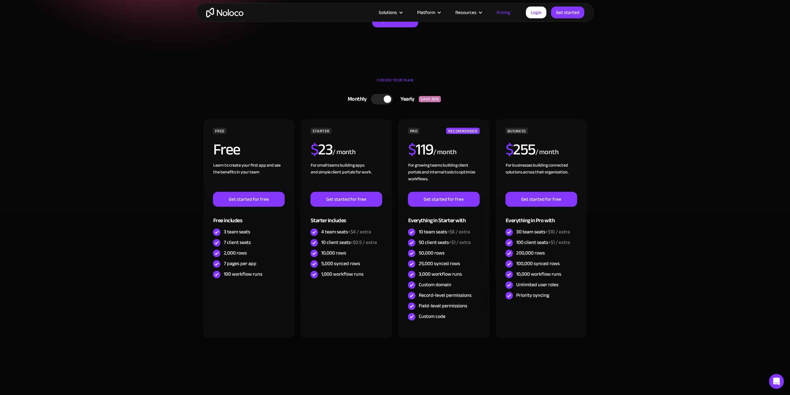
click at [381, 98] on div at bounding box center [382, 99] width 22 height 11
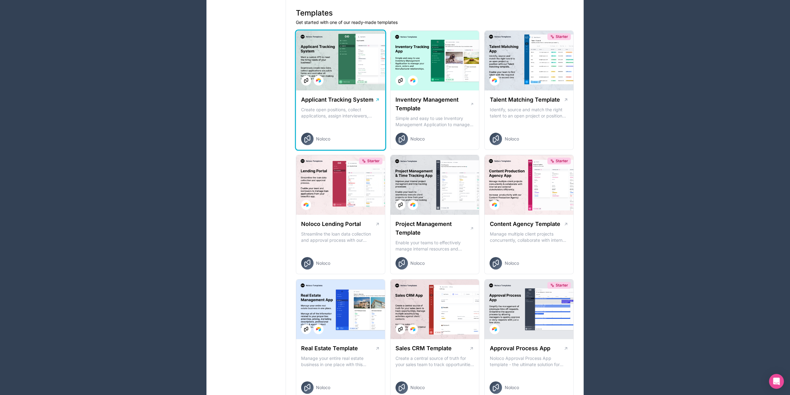
scroll to position [93, 0]
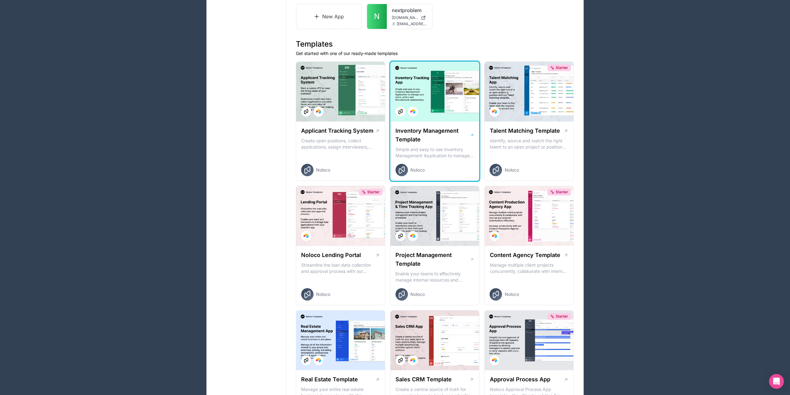
click at [435, 136] on h1 "Inventory Management Template" at bounding box center [433, 134] width 75 height 17
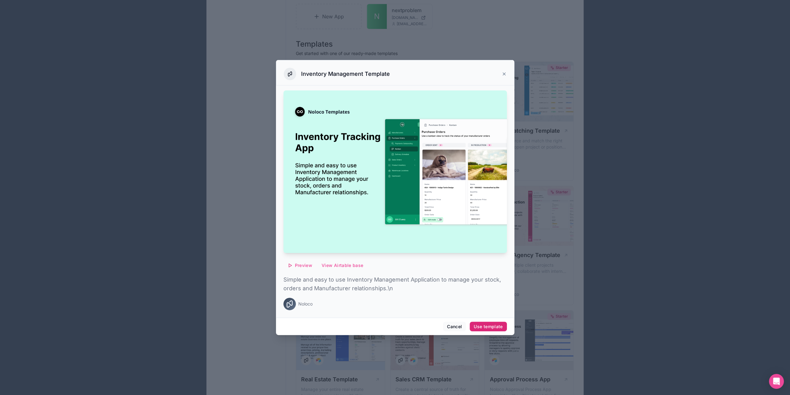
click at [486, 326] on div "Use template" at bounding box center [488, 327] width 29 height 6
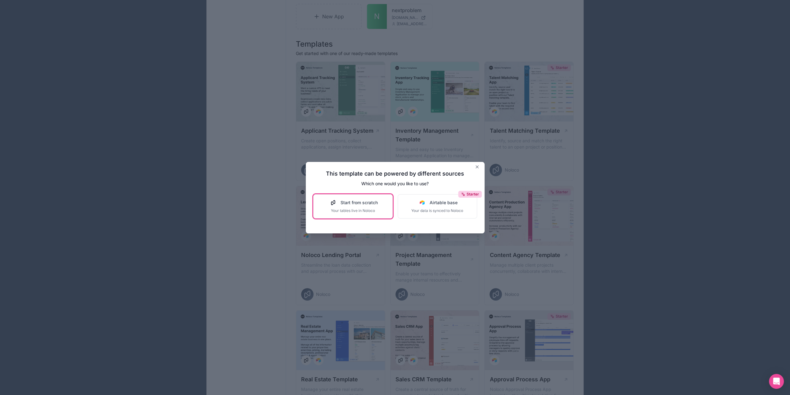
click at [357, 203] on span "Start from scratch" at bounding box center [359, 202] width 37 height 6
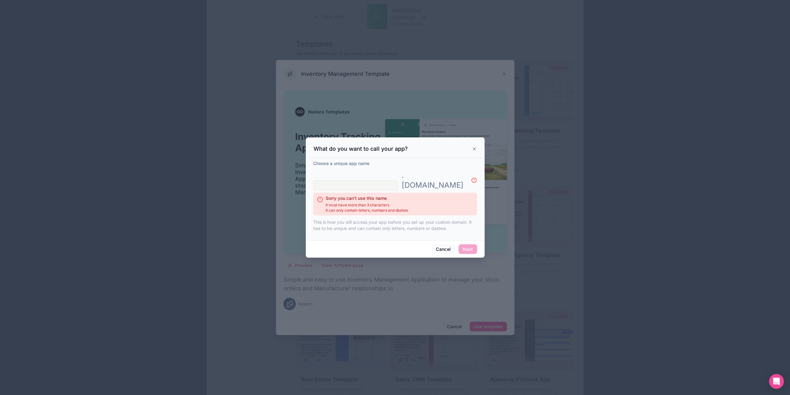
click at [343, 180] on input "text" at bounding box center [355, 185] width 85 height 10
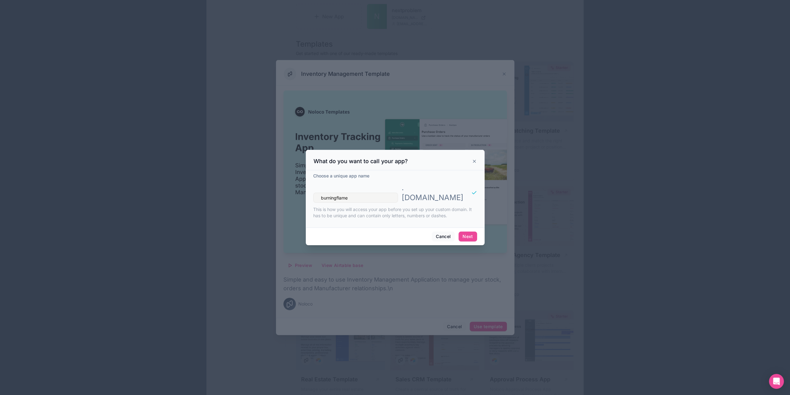
drag, startPoint x: 356, startPoint y: 193, endPoint x: 309, endPoint y: 188, distance: 46.8
click at [309, 188] on div "Choose a unique app name burningflame . [DOMAIN_NAME] This is how you will acce…" at bounding box center [395, 198] width 179 height 57
type input "i"
type input "burningflame"
click at [466, 231] on button "Next" at bounding box center [468, 236] width 18 height 10
